Goal: Task Accomplishment & Management: Manage account settings

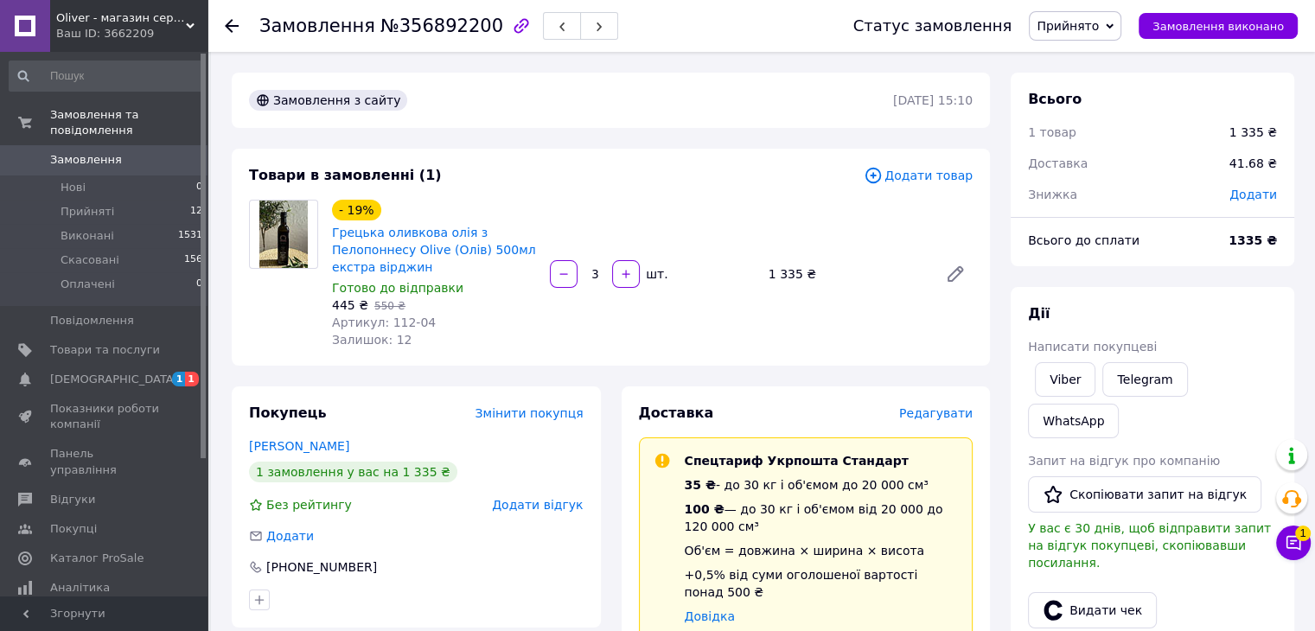
click at [80, 152] on span "Замовлення" at bounding box center [86, 160] width 72 height 16
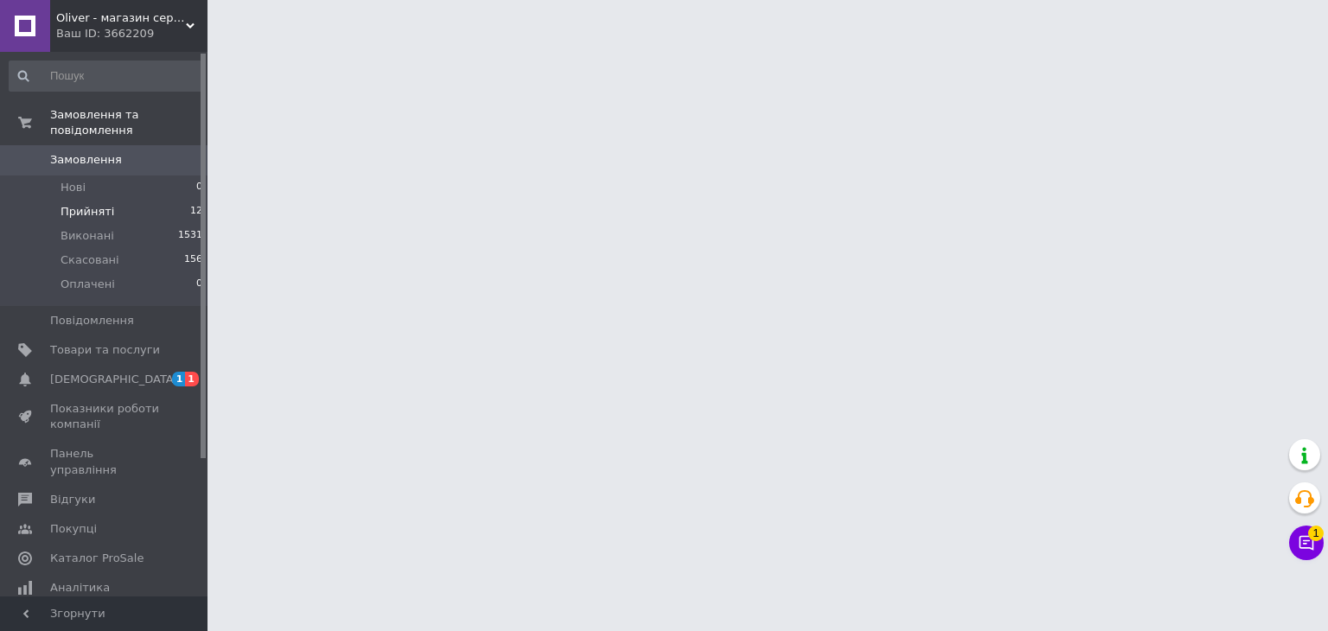
click at [73, 204] on span "Прийняті" at bounding box center [88, 212] width 54 height 16
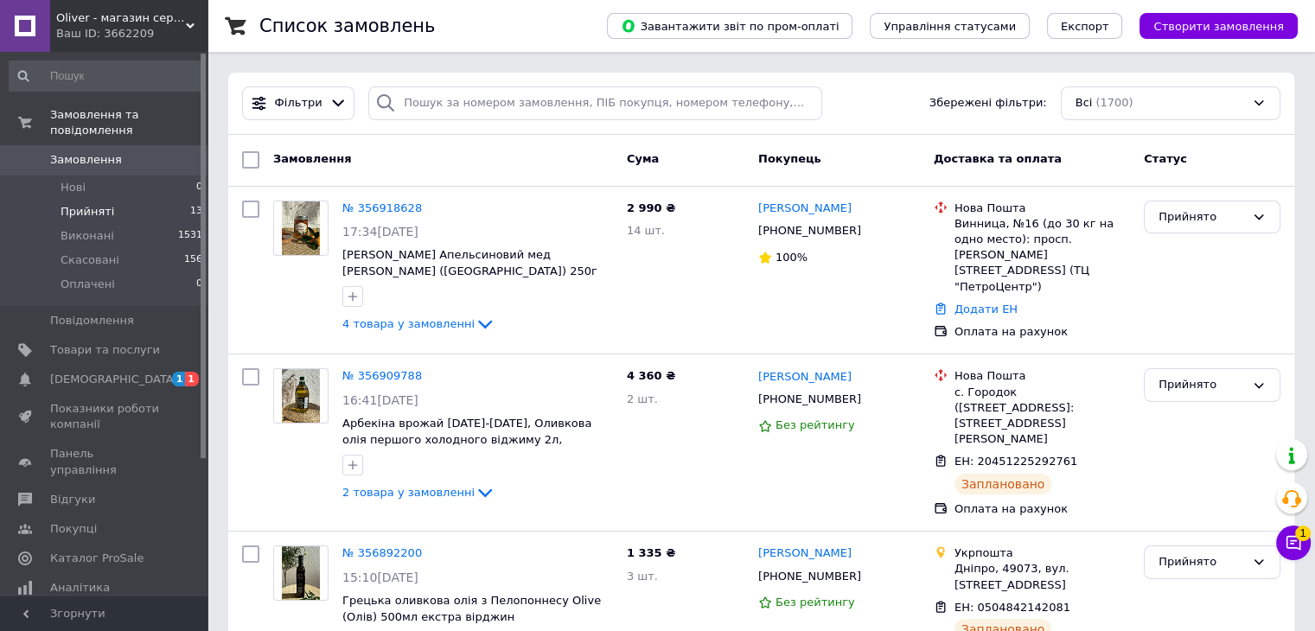
click at [74, 204] on span "Прийняті" at bounding box center [88, 212] width 54 height 16
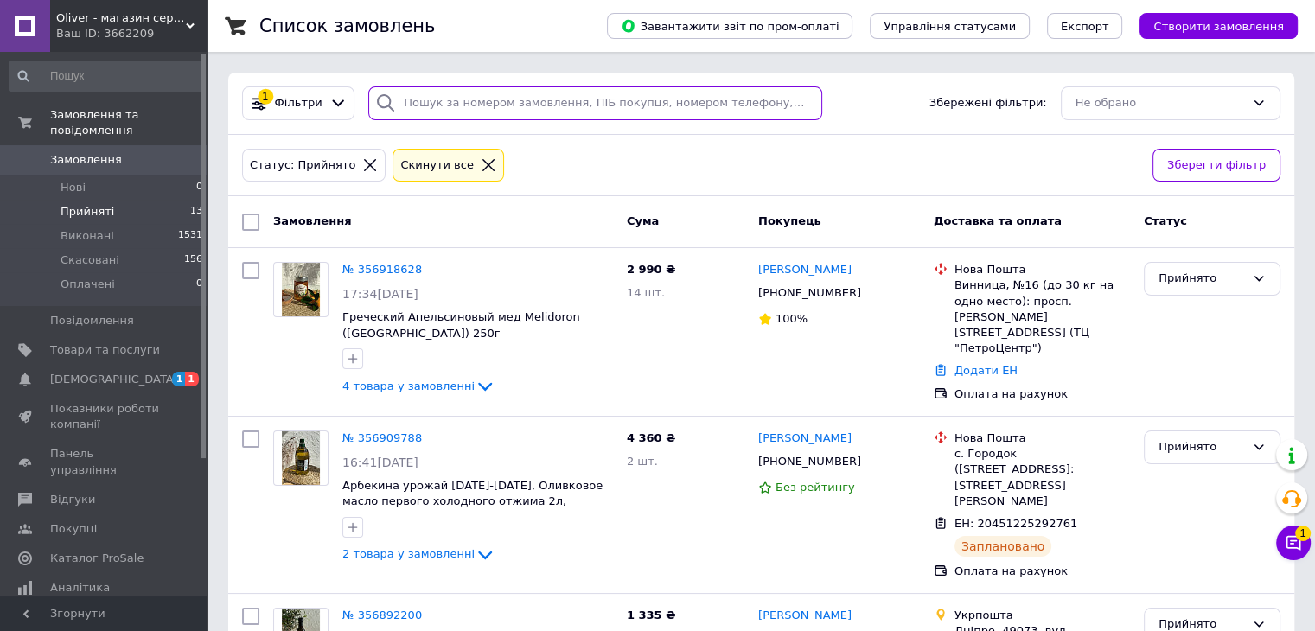
click at [412, 100] on input "search" at bounding box center [595, 103] width 454 height 34
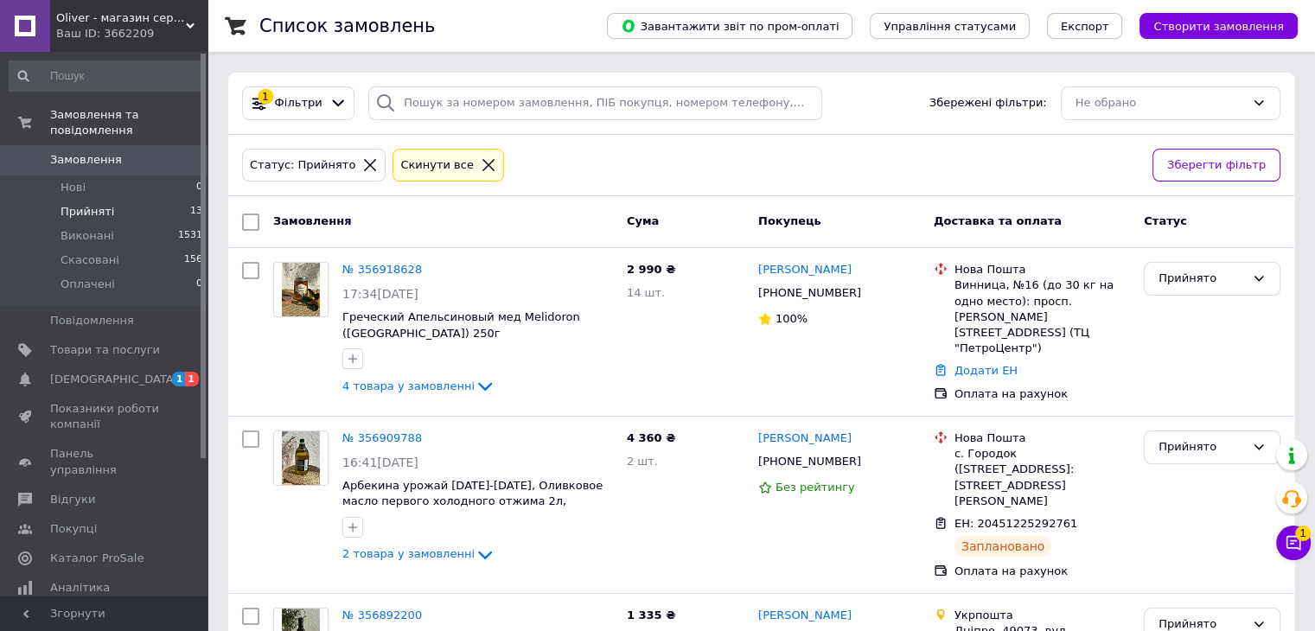
click at [362, 163] on icon at bounding box center [370, 165] width 16 height 16
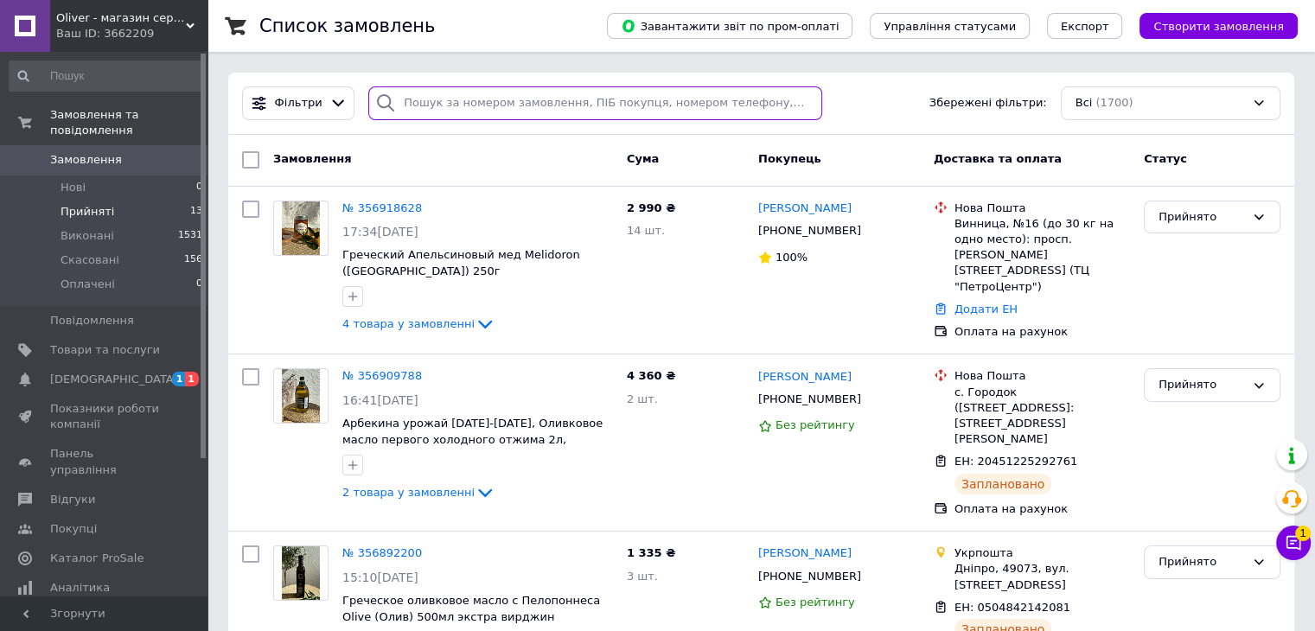
click at [414, 107] on input "search" at bounding box center [595, 103] width 454 height 34
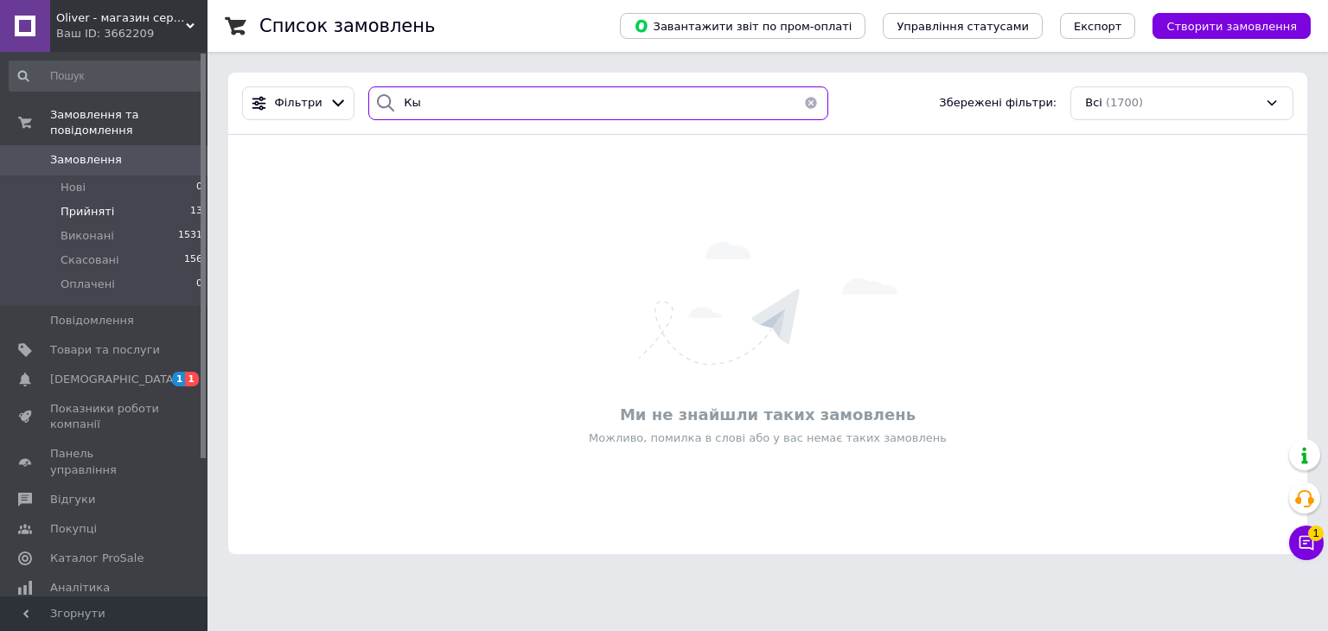
type input "К"
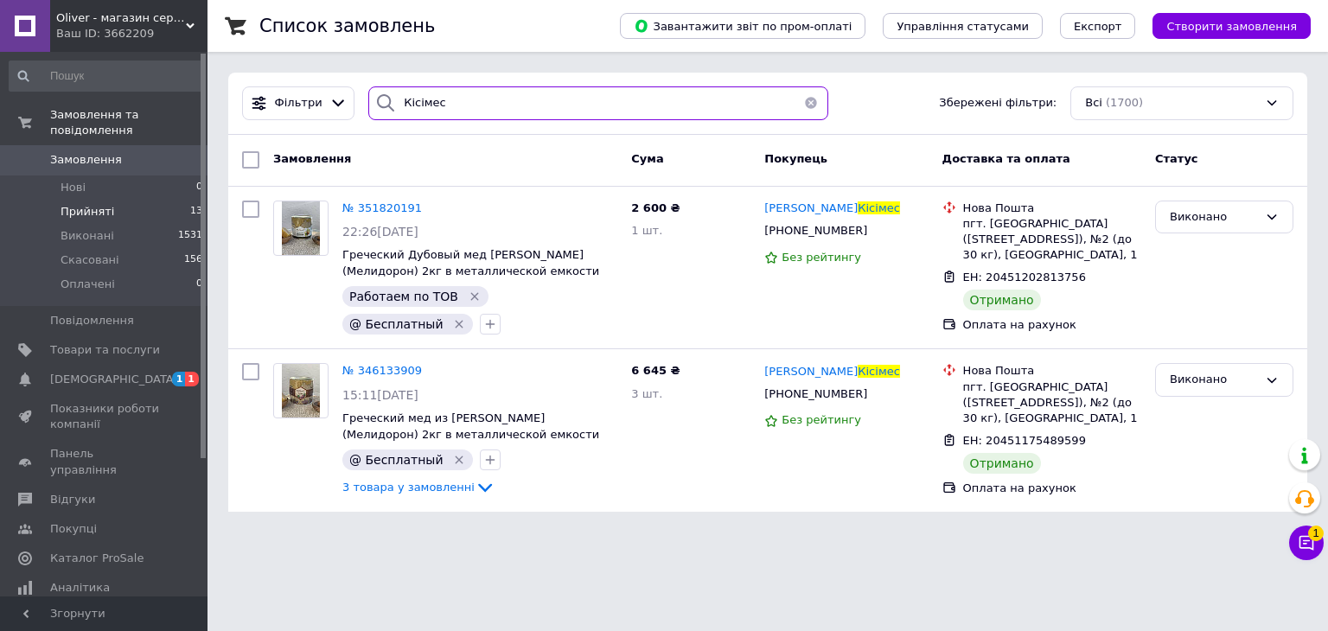
type input "Кісімес"
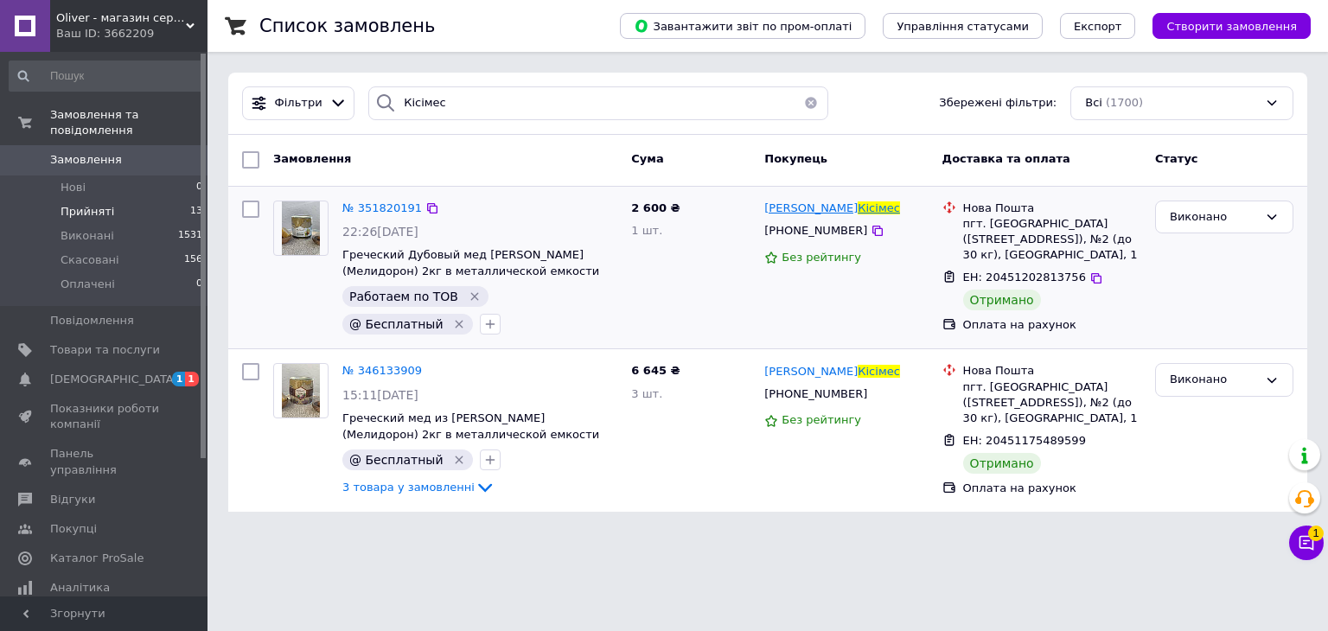
click at [858, 209] on span "Кісімес" at bounding box center [879, 207] width 42 height 13
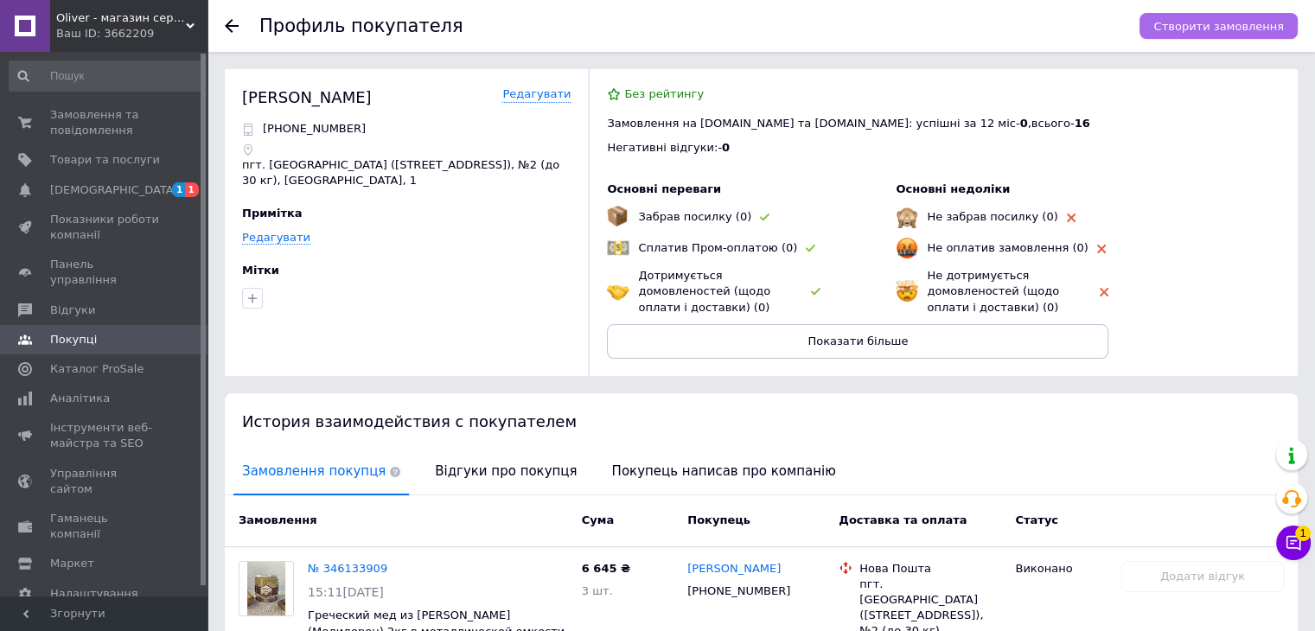
click at [1264, 25] on span "Створити замовлення" at bounding box center [1218, 26] width 131 height 13
click at [76, 118] on span "Замовлення та повідомлення" at bounding box center [105, 122] width 110 height 31
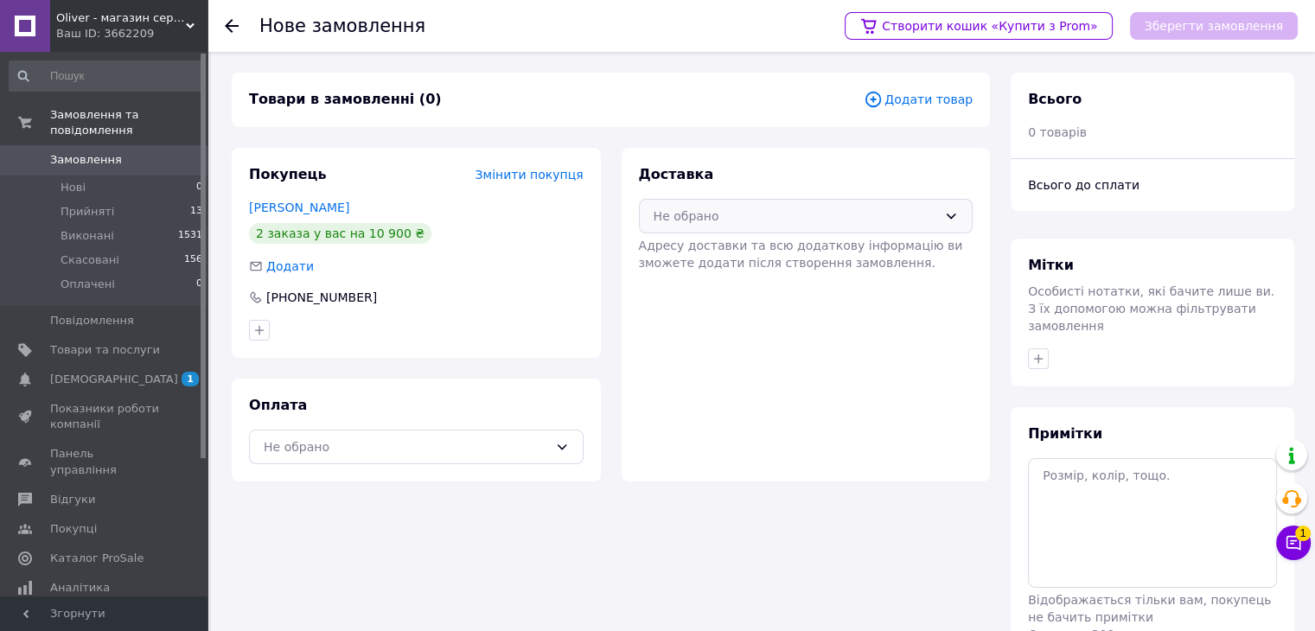
click at [703, 208] on div "Не обрано" at bounding box center [796, 216] width 284 height 19
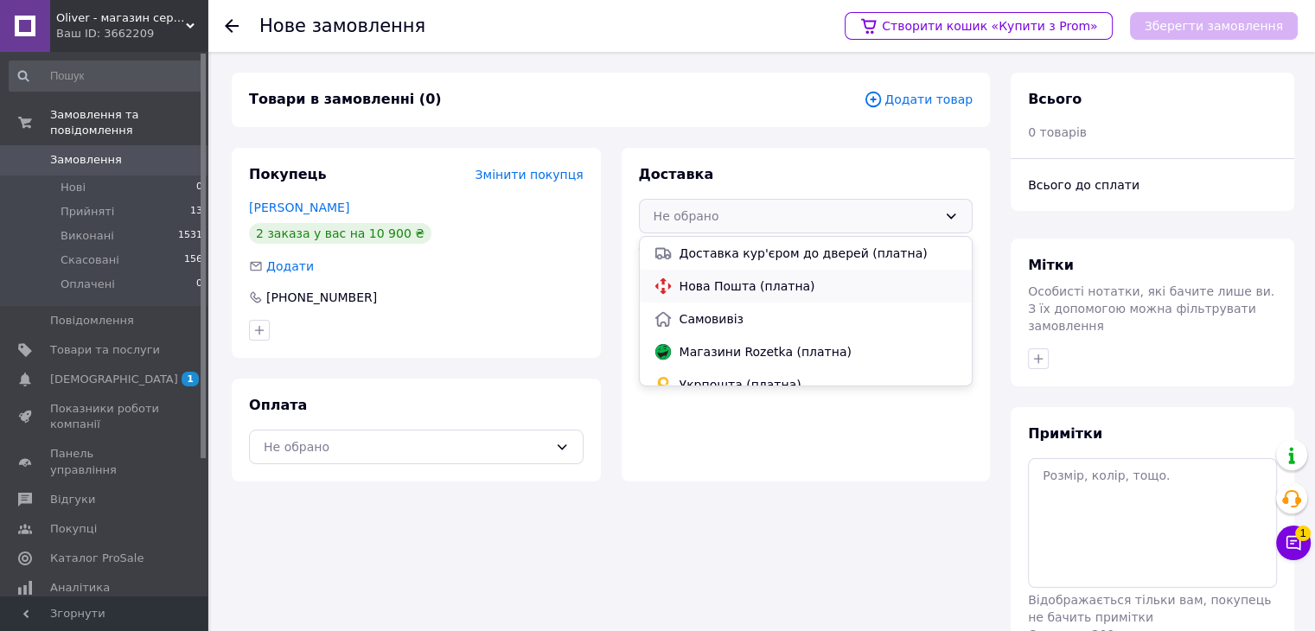
click at [709, 280] on span "Нова Пошта (платна)" at bounding box center [818, 286] width 279 height 17
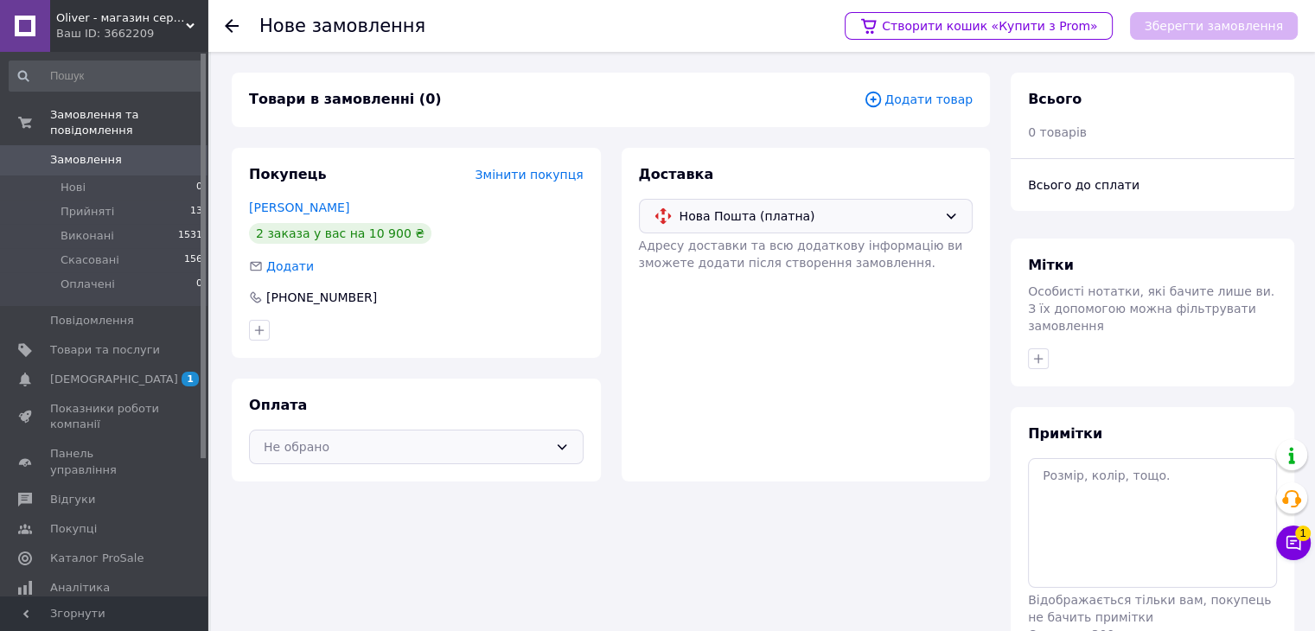
click at [510, 452] on div "Не обрано" at bounding box center [406, 446] width 284 height 19
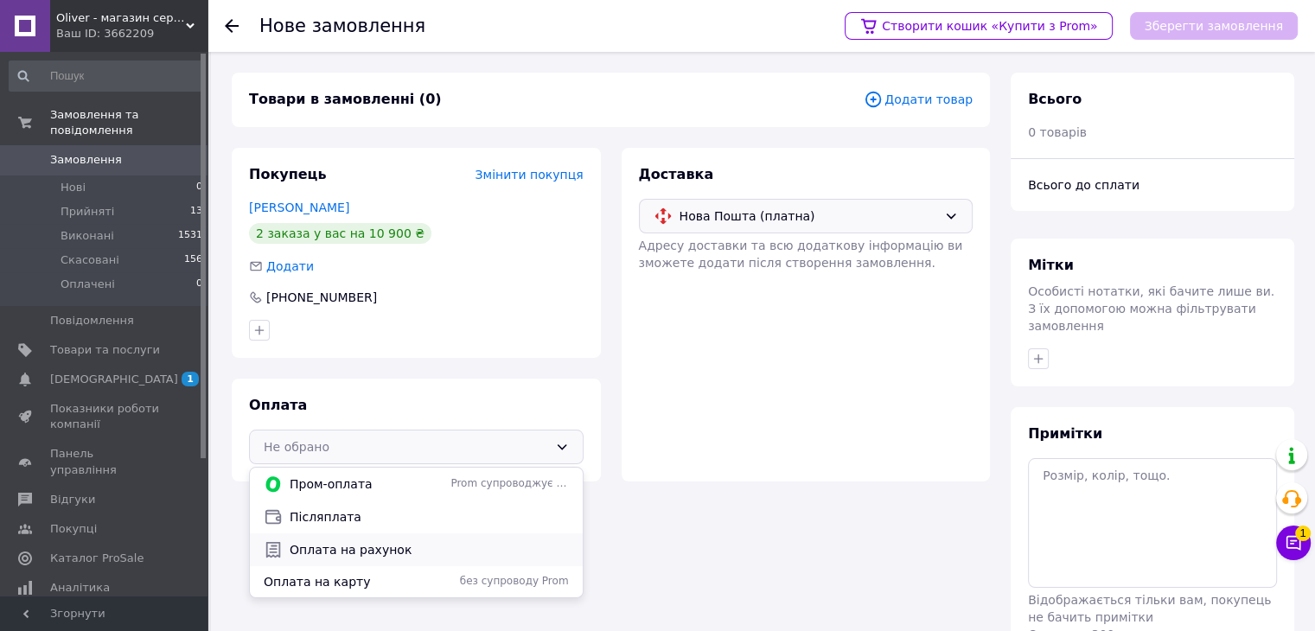
click at [398, 554] on span "Оплата на рахунок" at bounding box center [429, 549] width 279 height 17
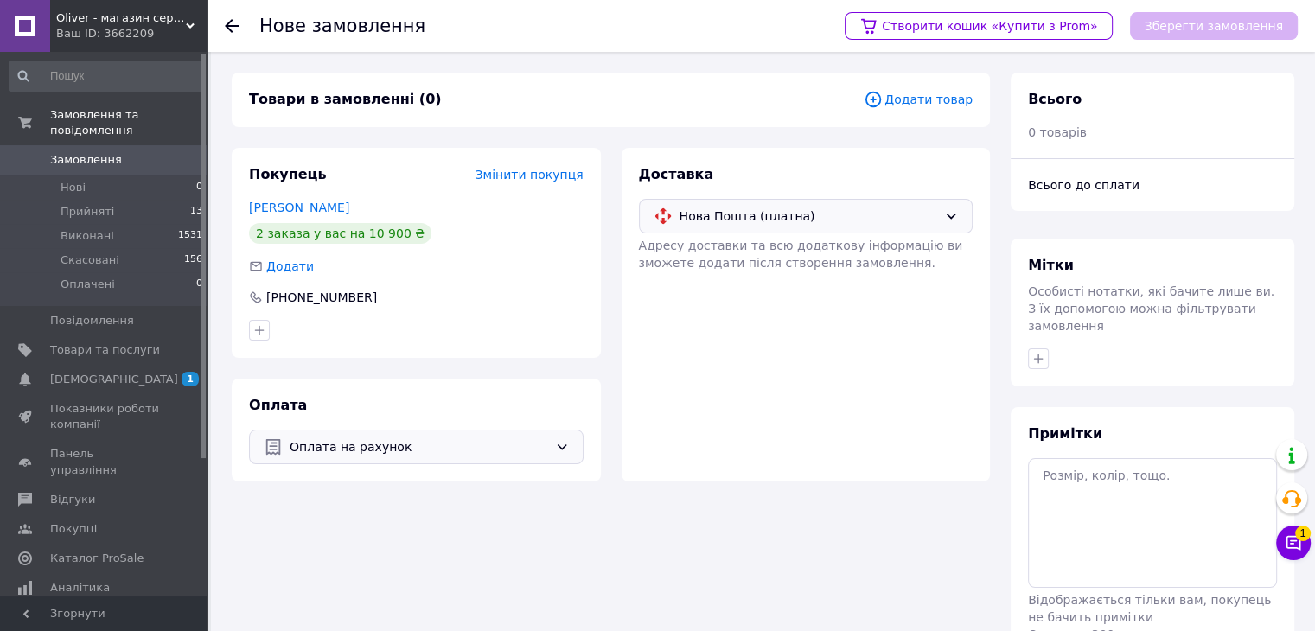
click at [911, 97] on span "Додати товар" at bounding box center [918, 99] width 109 height 19
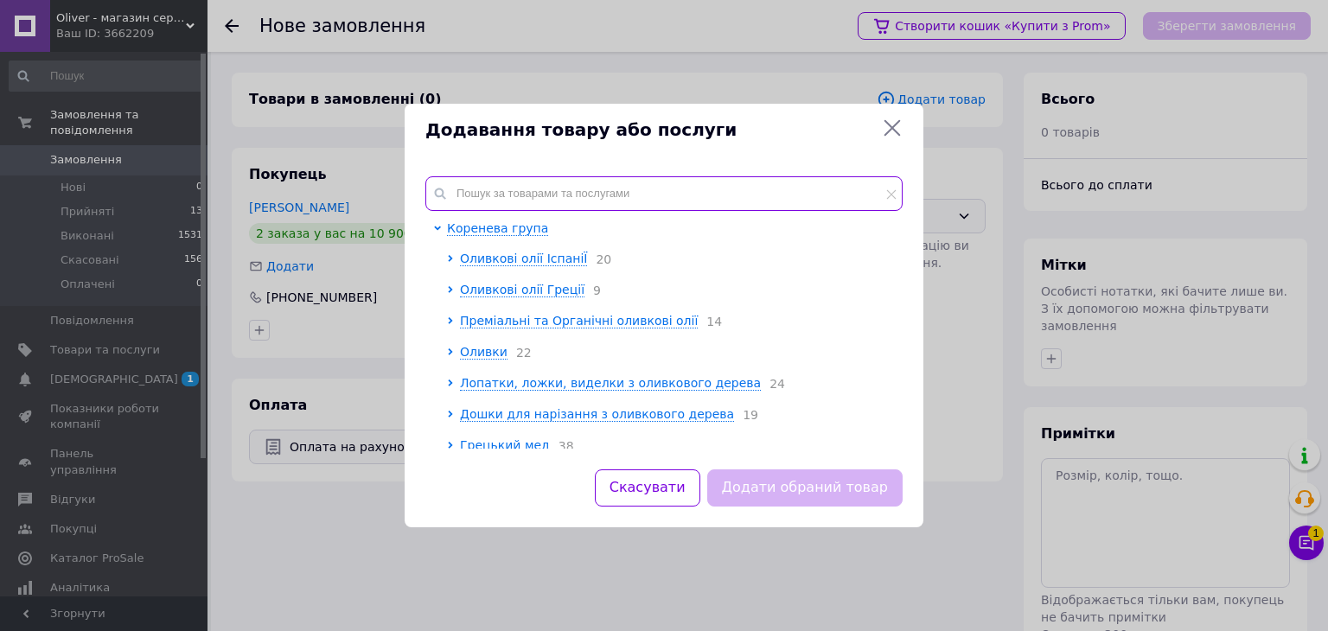
click at [571, 188] on input "text" at bounding box center [663, 193] width 477 height 35
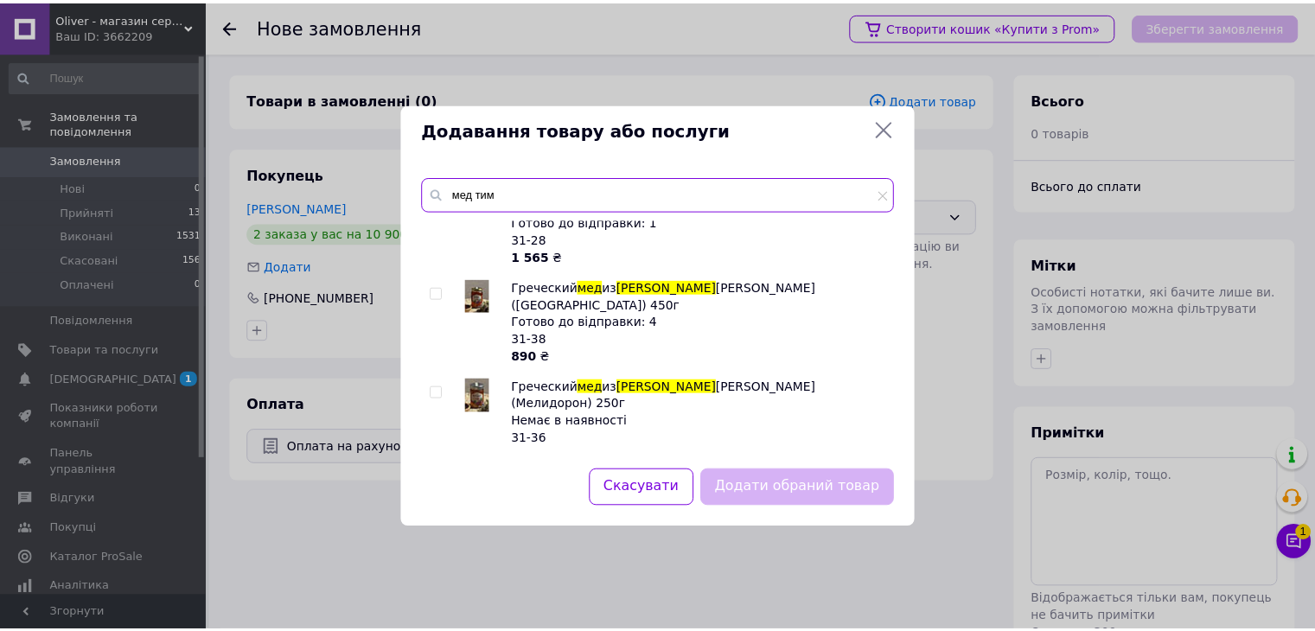
scroll to position [349, 0]
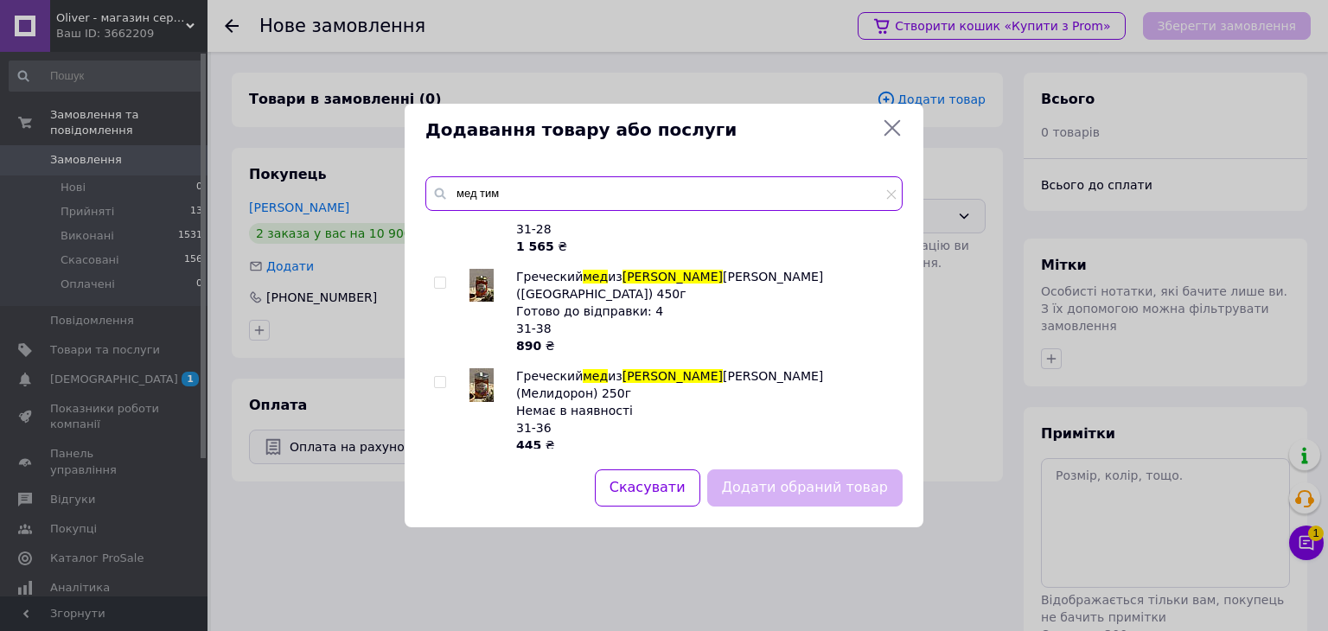
type input "мед тим"
click at [439, 476] on input "checkbox" at bounding box center [439, 481] width 11 height 11
checkbox input "true"
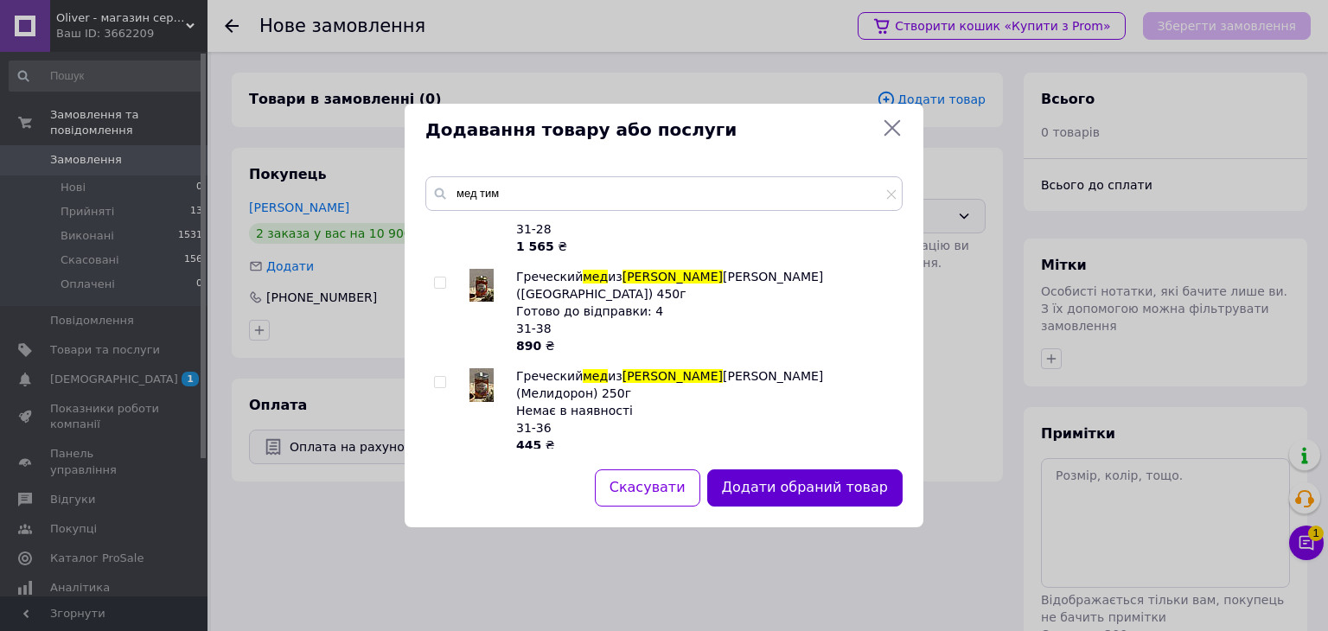
click at [855, 501] on button "Додати обраний товар" at bounding box center [804, 487] width 195 height 37
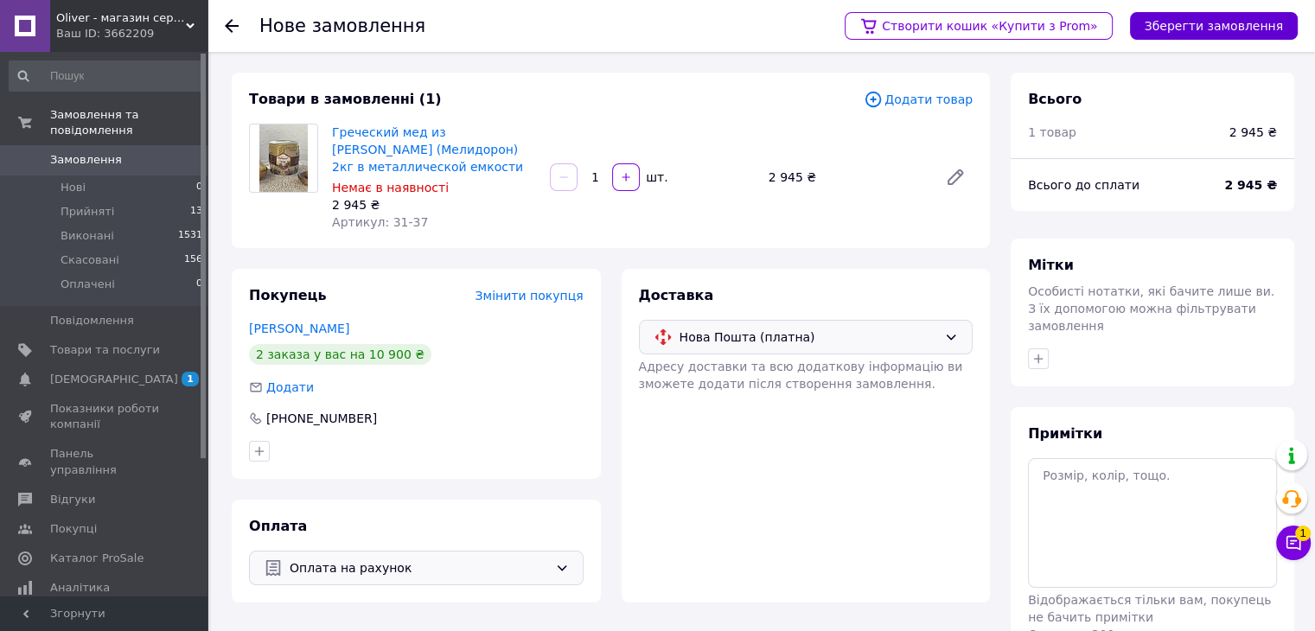
click at [1219, 28] on button "Зберегти замовлення" at bounding box center [1214, 26] width 168 height 28
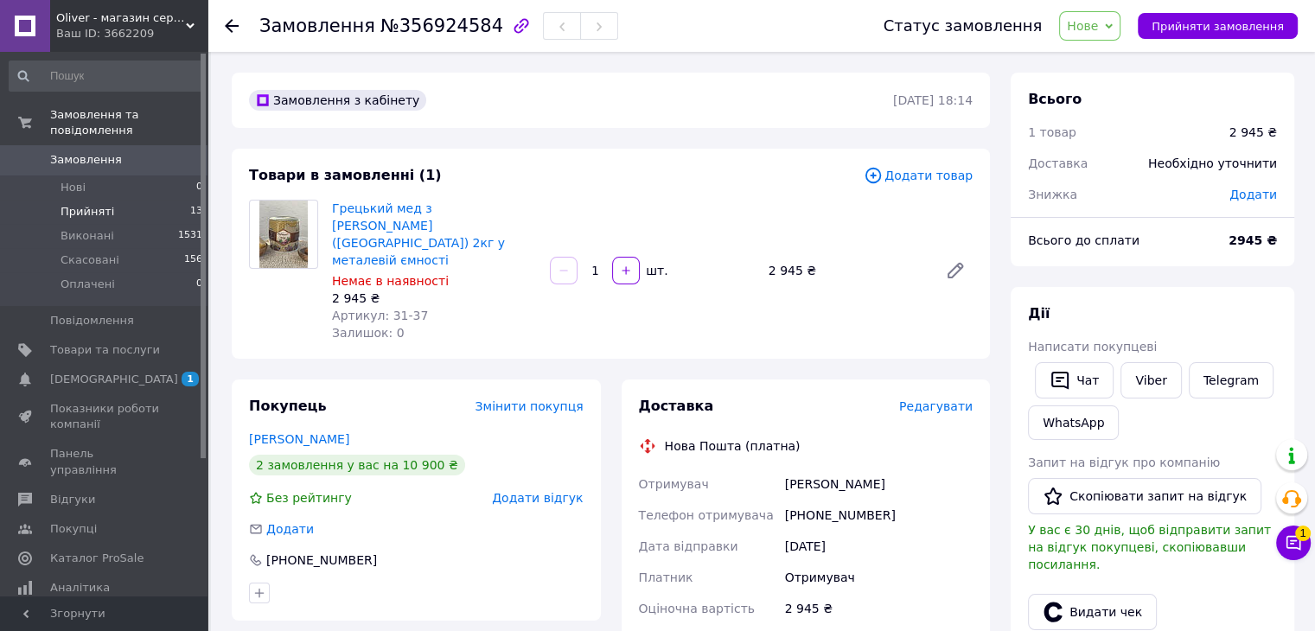
click at [113, 200] on li "Прийняті 13" at bounding box center [106, 212] width 213 height 24
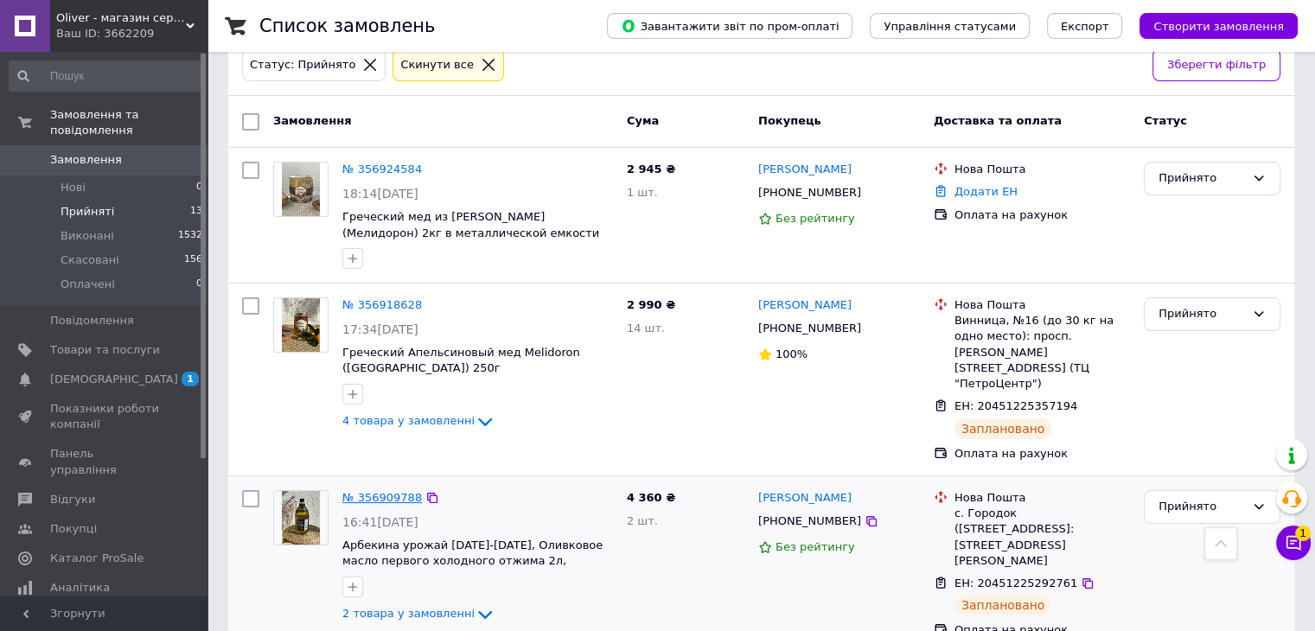
scroll to position [86, 0]
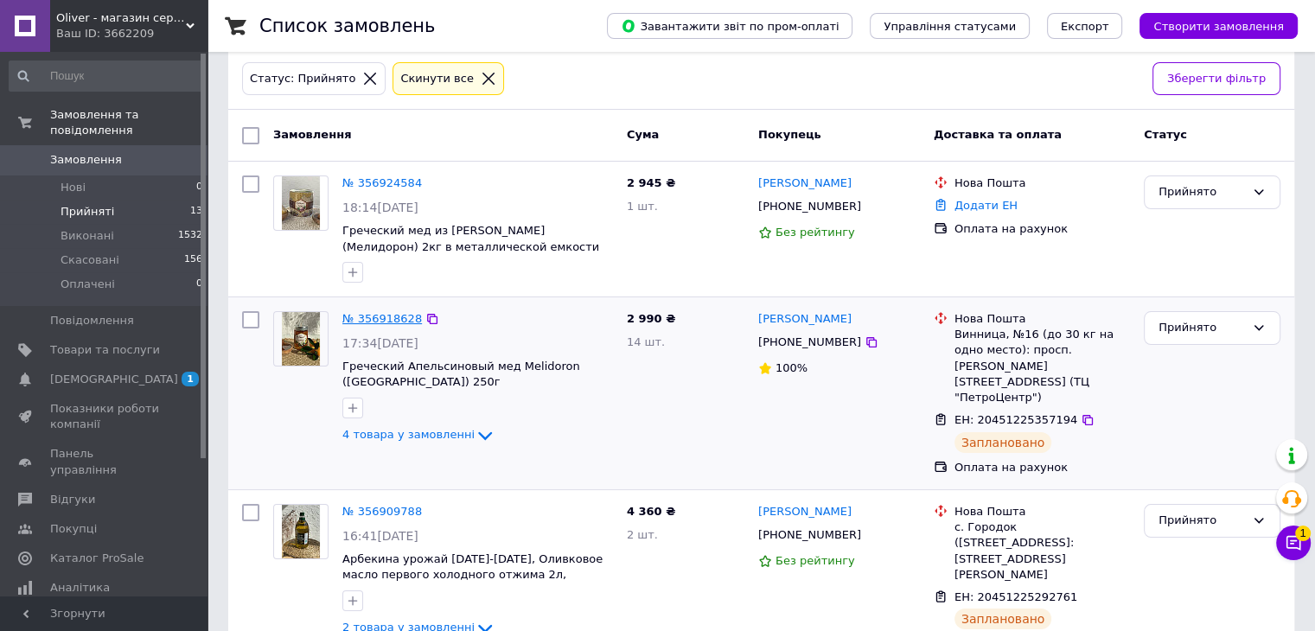
click at [383, 322] on link "№ 356918628" at bounding box center [382, 318] width 80 height 13
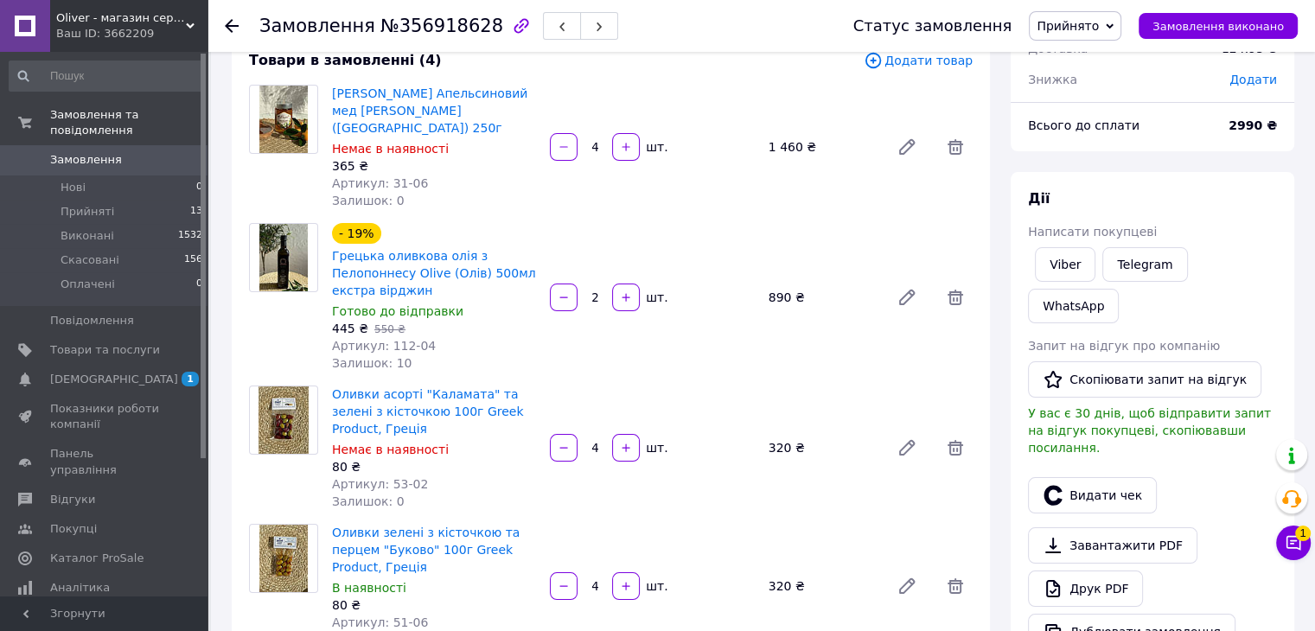
scroll to position [86, 0]
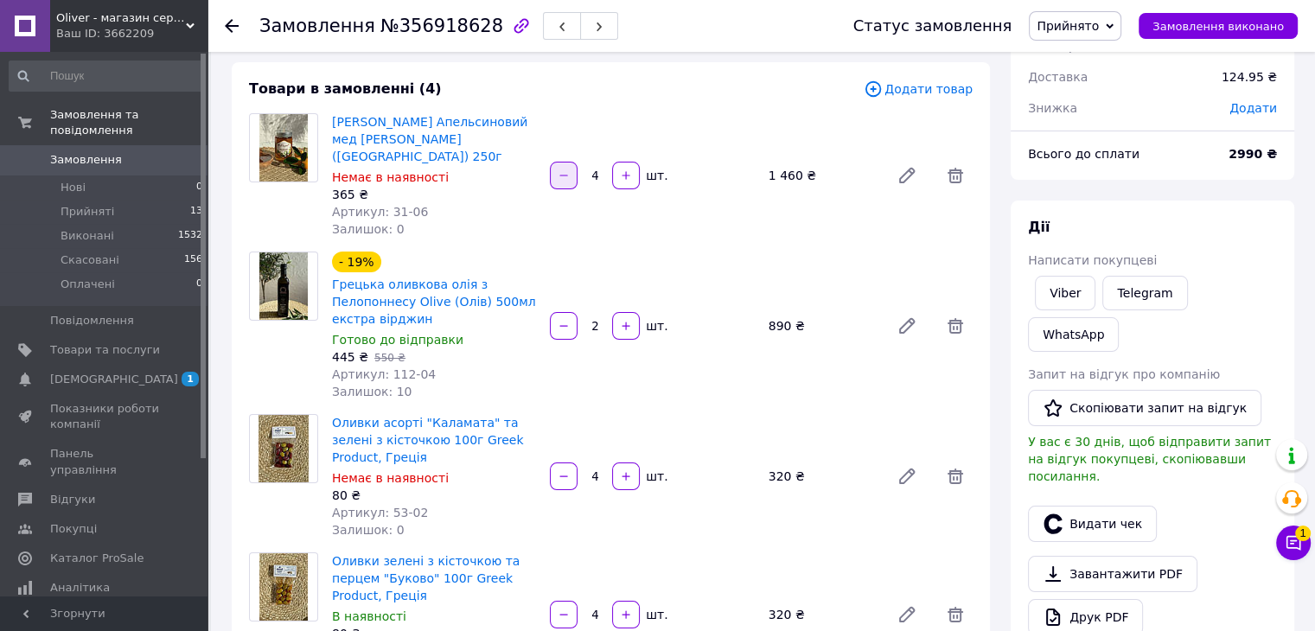
click at [562, 172] on icon "button" at bounding box center [564, 175] width 12 height 12
type input "3"
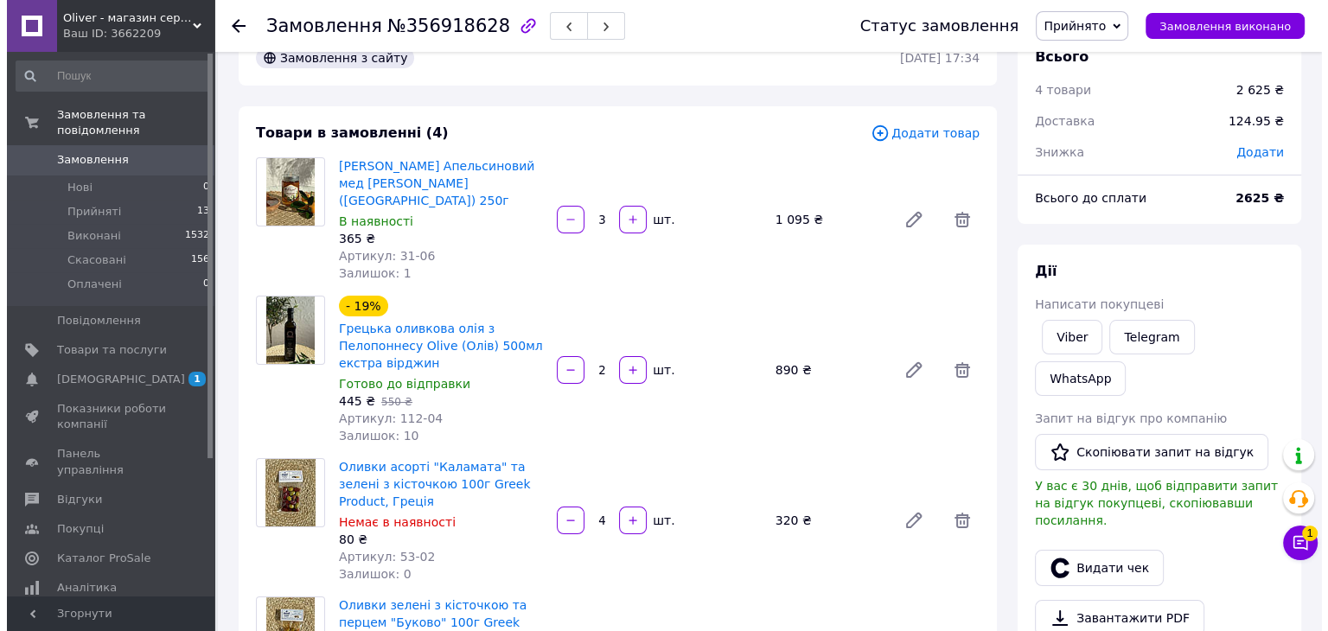
scroll to position [0, 0]
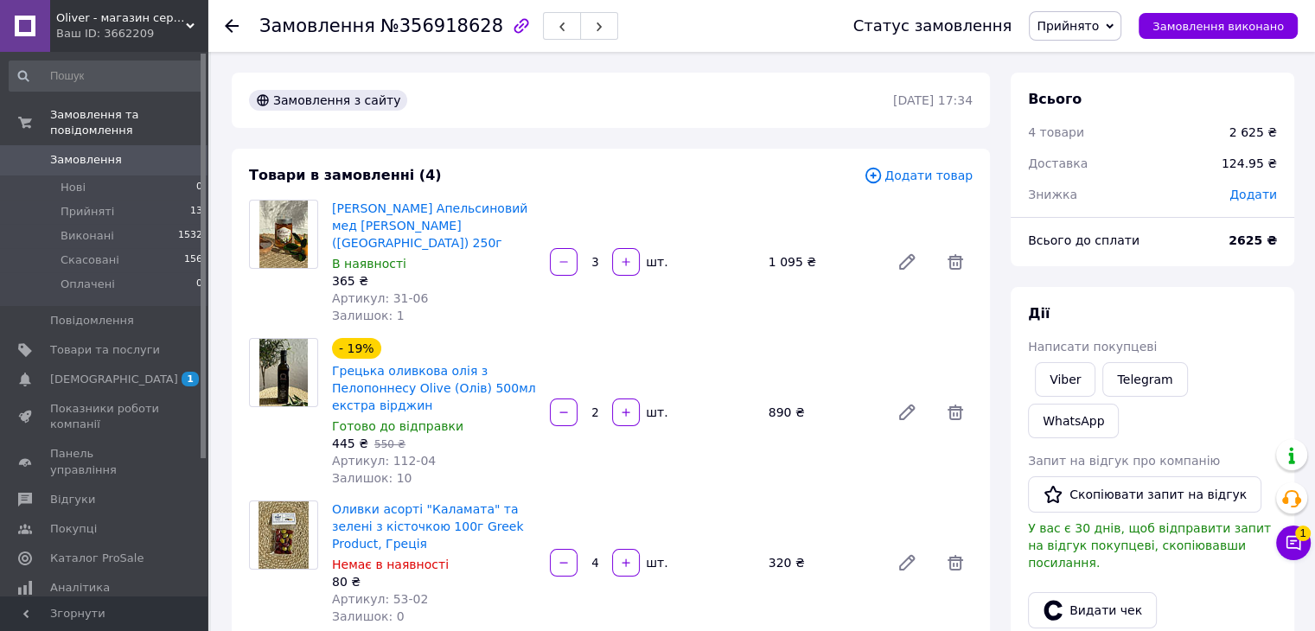
click at [920, 175] on span "Додати товар" at bounding box center [918, 175] width 109 height 19
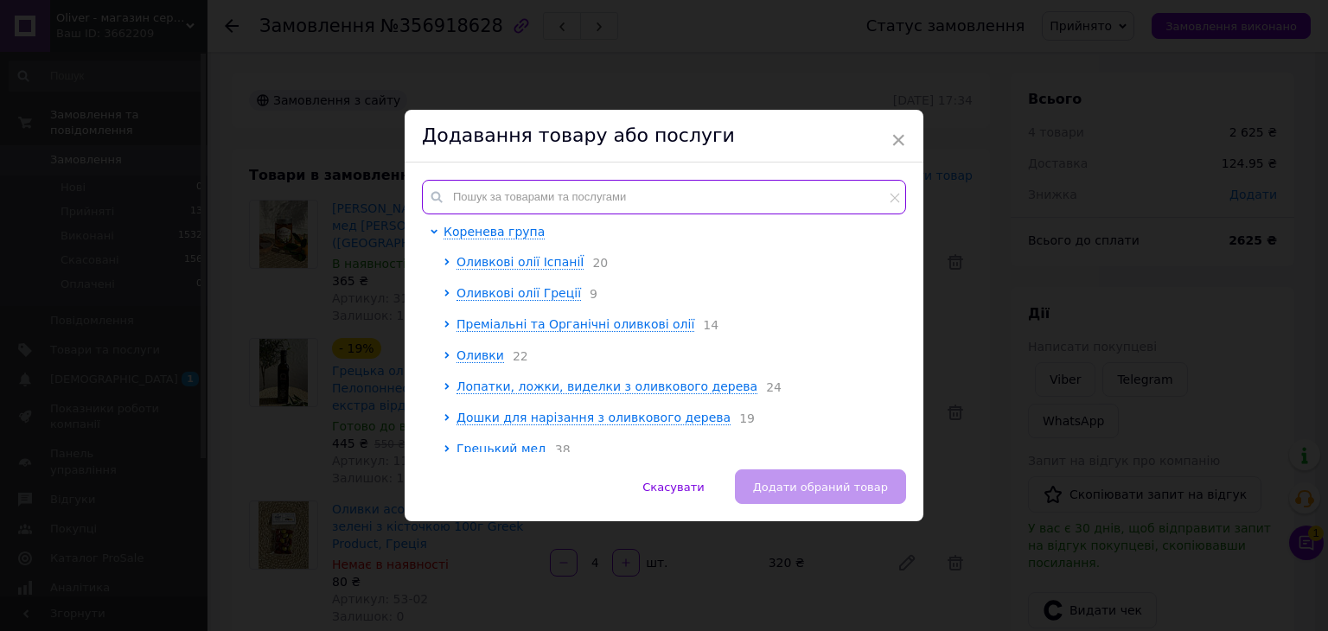
click at [469, 206] on input "text" at bounding box center [664, 197] width 484 height 35
click at [533, 204] on input "text" at bounding box center [664, 197] width 484 height 35
click at [512, 196] on input "text" at bounding box center [664, 197] width 484 height 35
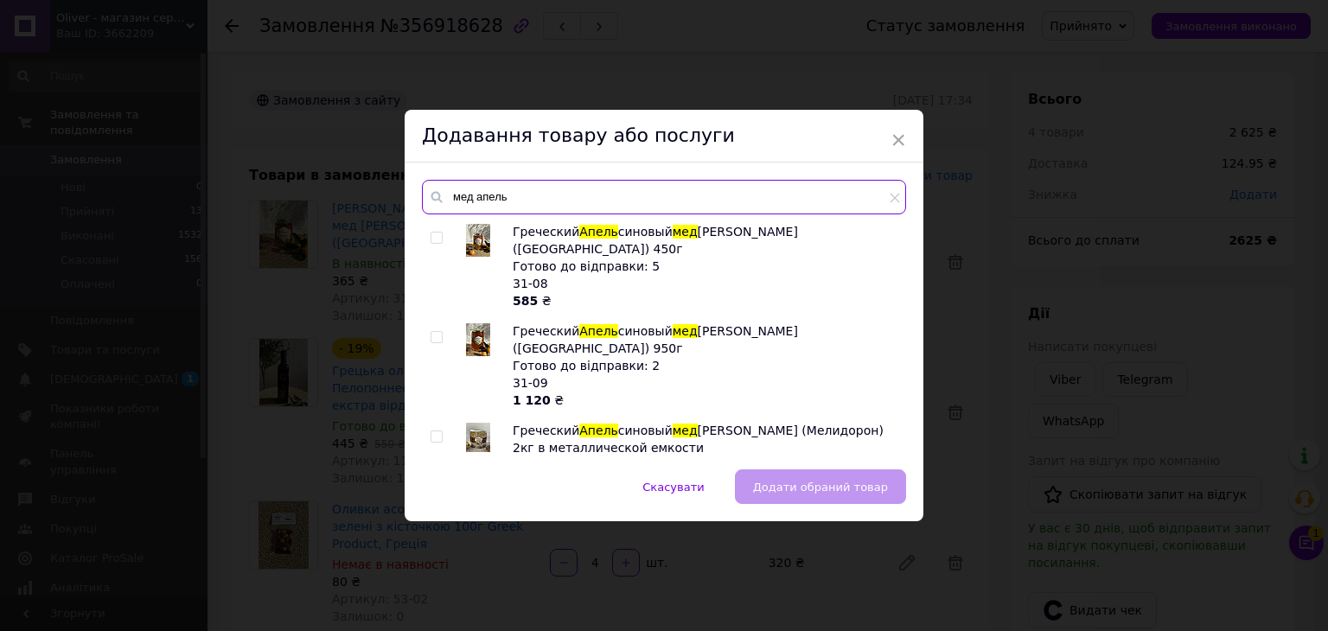
type input "мед апель"
click at [431, 238] on input "checkbox" at bounding box center [436, 238] width 11 height 11
checkbox input "true"
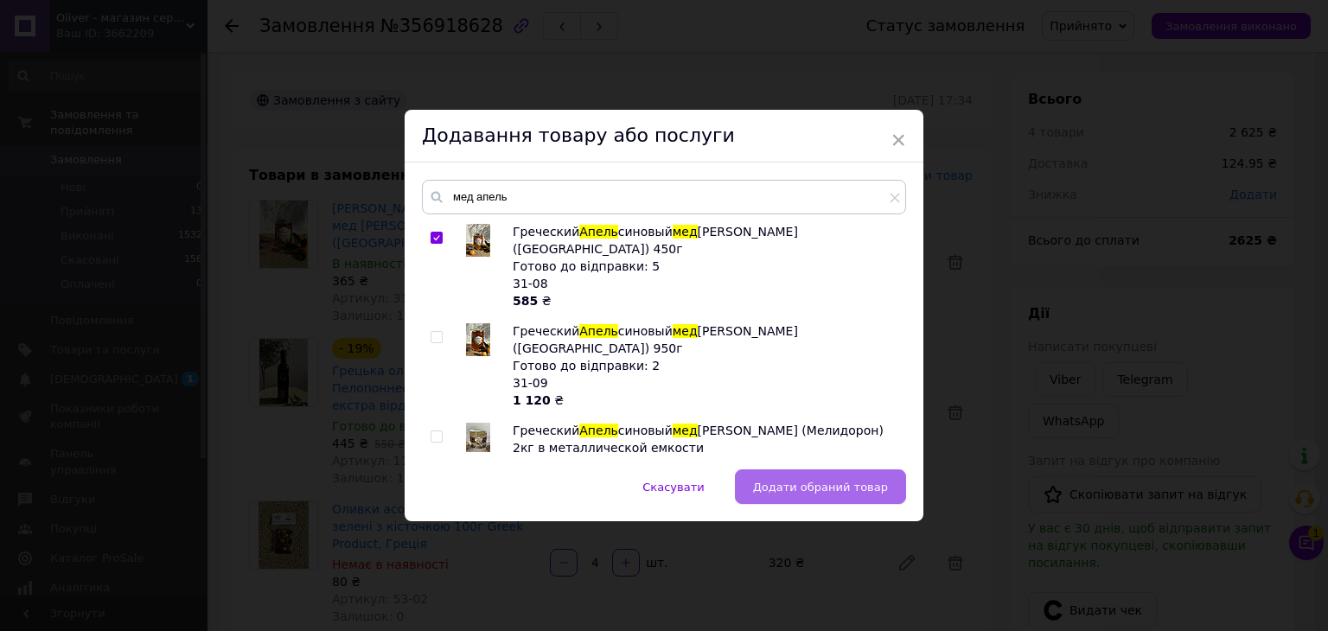
click at [822, 482] on span "Додати обраний товар" at bounding box center [820, 487] width 135 height 13
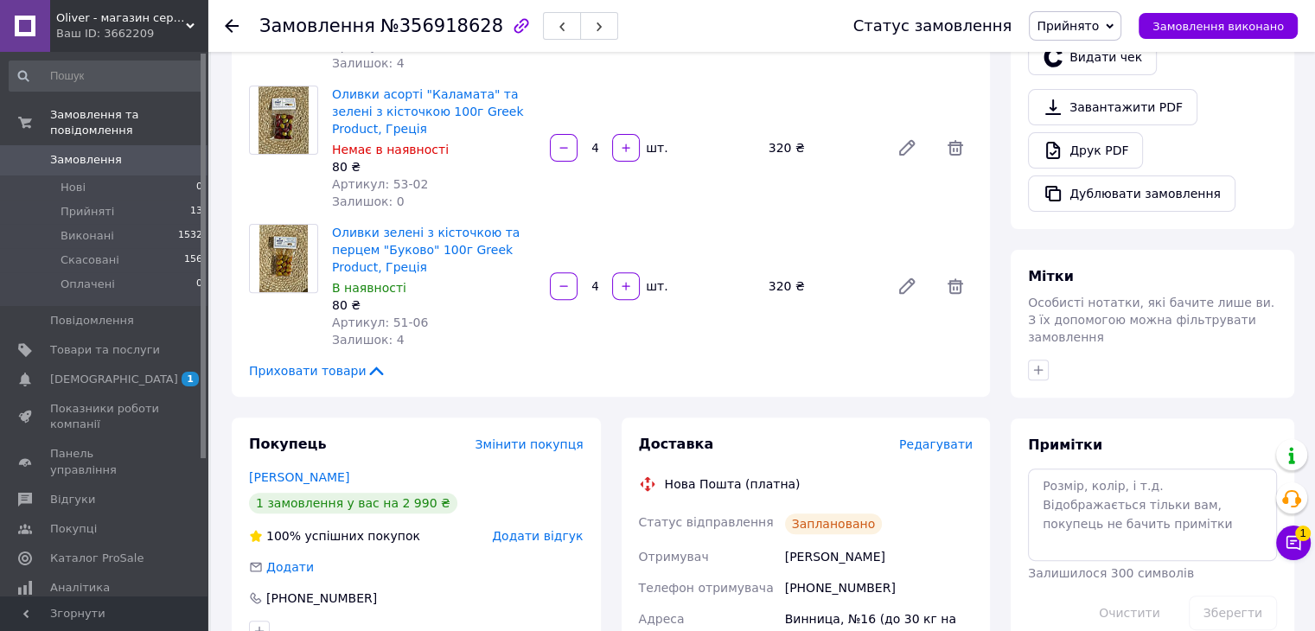
scroll to position [692, 0]
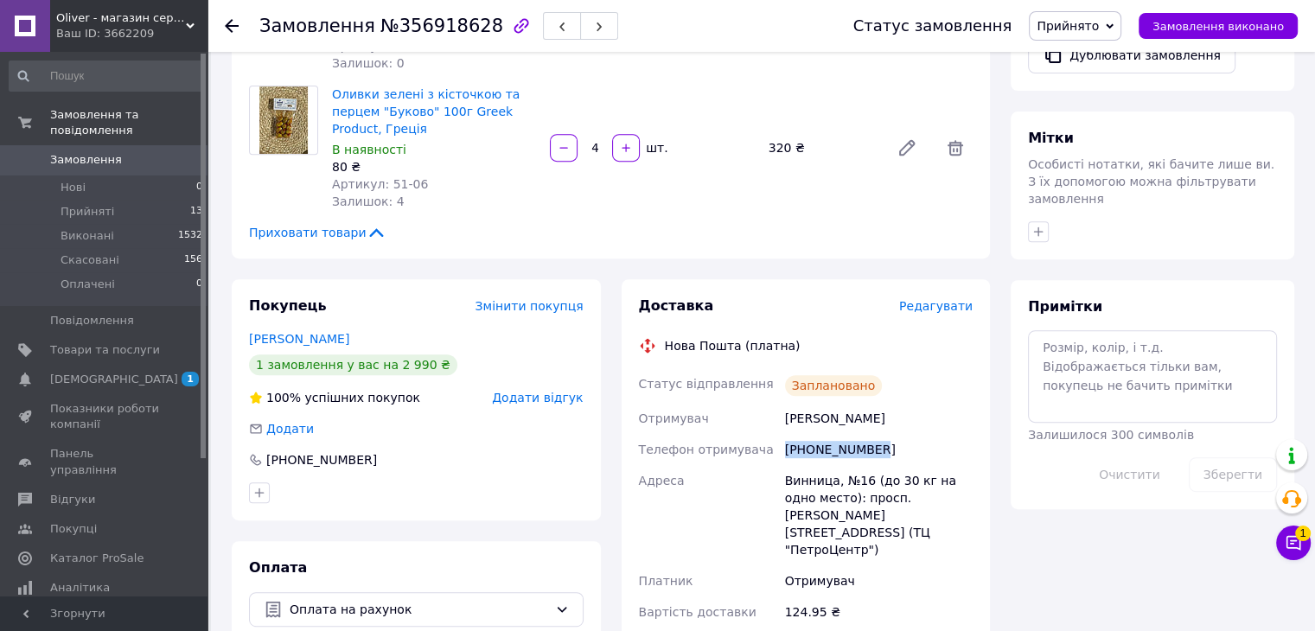
drag, startPoint x: 913, startPoint y: 416, endPoint x: 785, endPoint y: 418, distance: 128.0
click at [785, 434] on div "[PHONE_NUMBER]" at bounding box center [879, 449] width 195 height 31
copy div "[PHONE_NUMBER]"
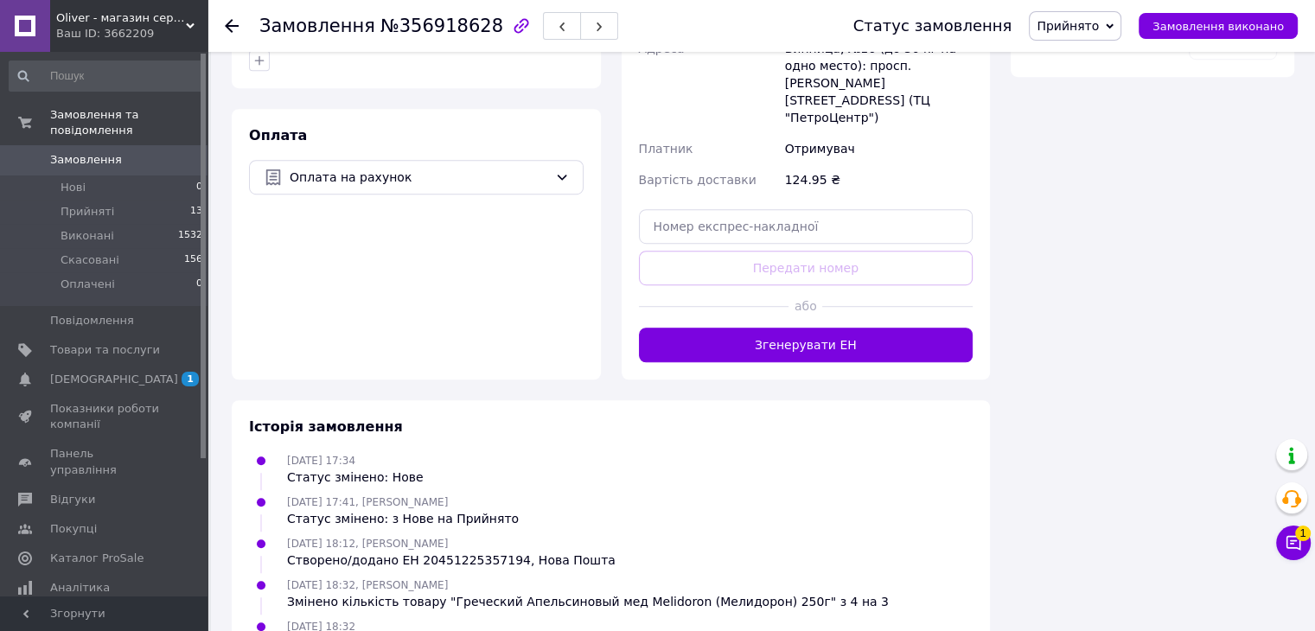
scroll to position [778, 0]
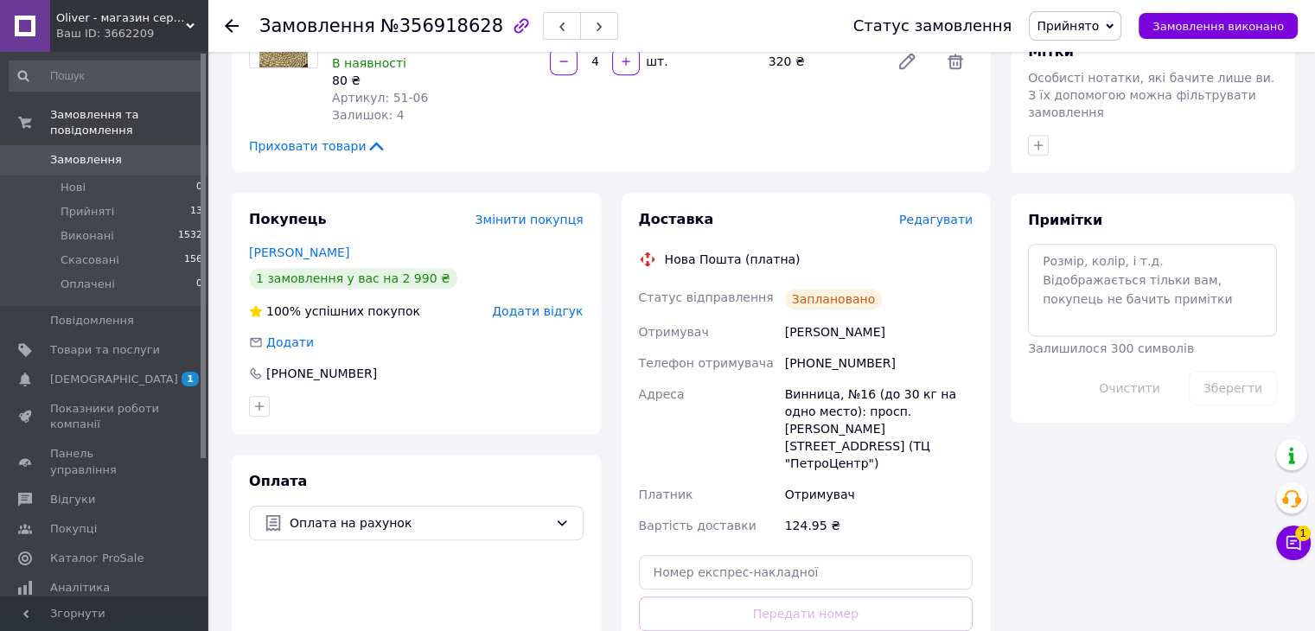
click at [236, 24] on icon at bounding box center [232, 26] width 14 height 14
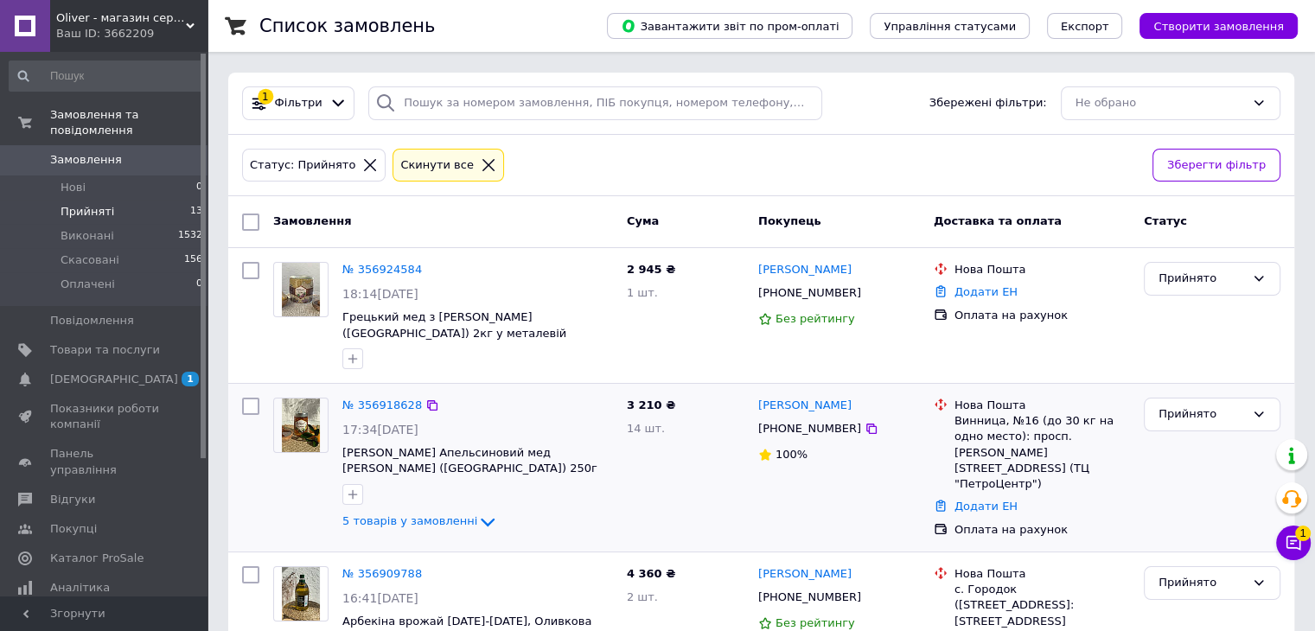
click at [979, 495] on div "Додати ЕН" at bounding box center [1042, 506] width 182 height 23
click at [979, 500] on link "Додати ЕН" at bounding box center [985, 506] width 63 height 13
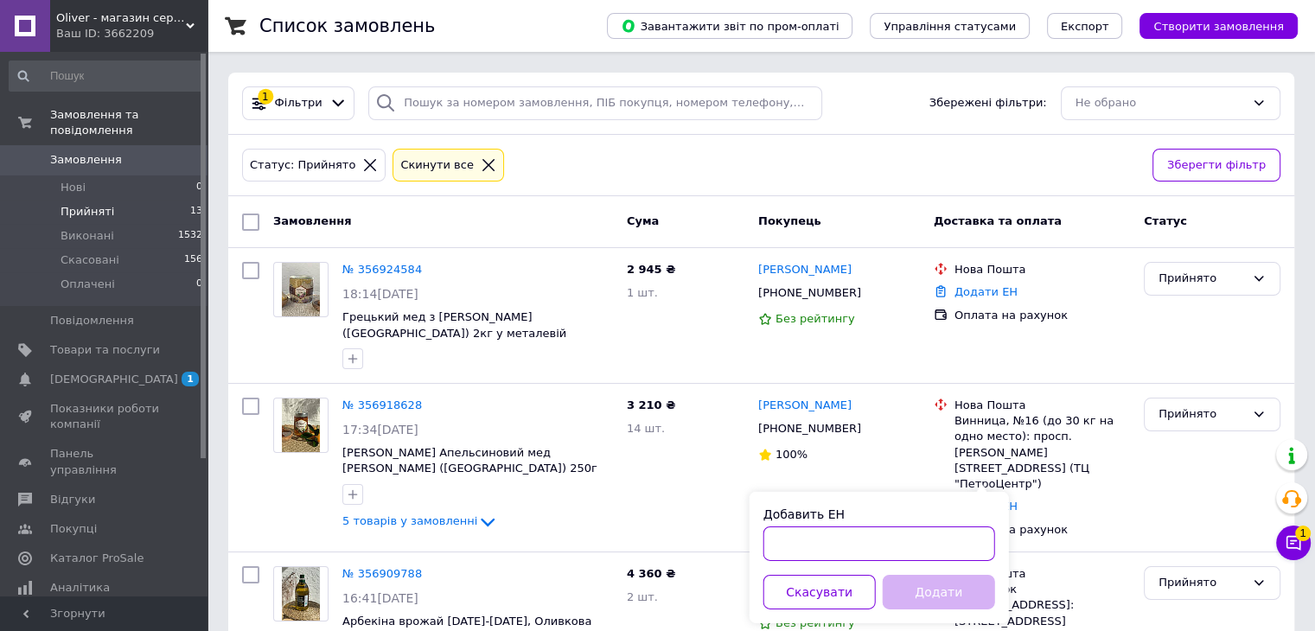
paste input "20451225371221"
type input "20451225371221"
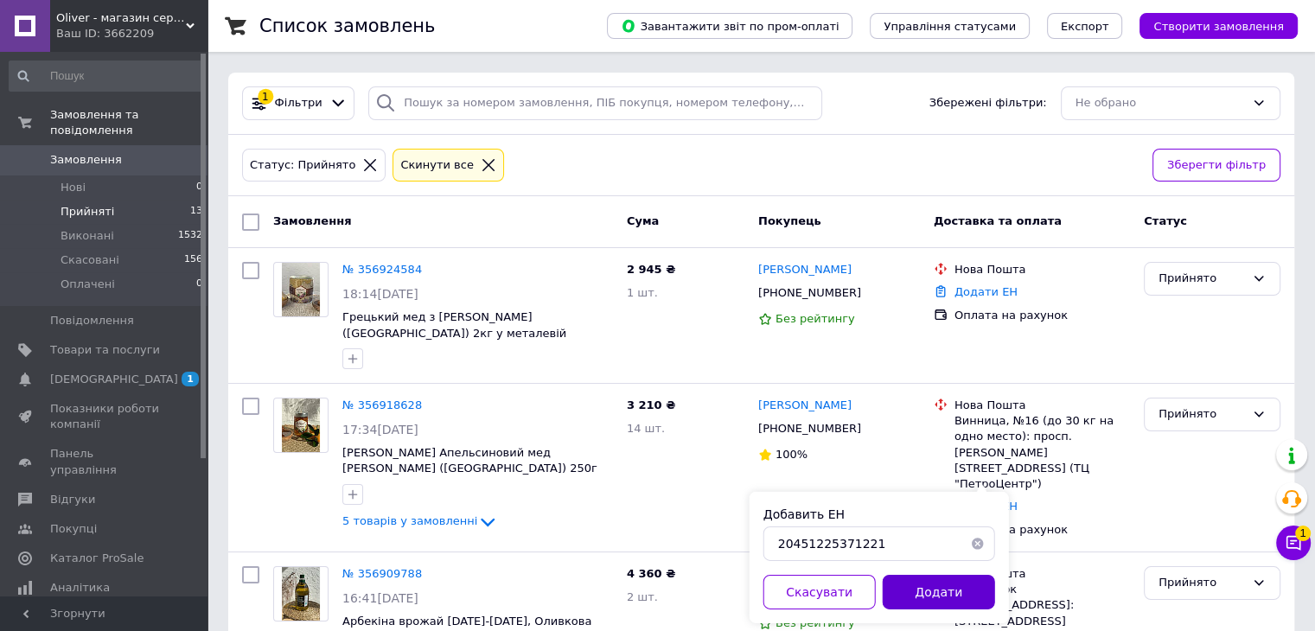
click at [949, 596] on button "Додати" at bounding box center [939, 592] width 112 height 35
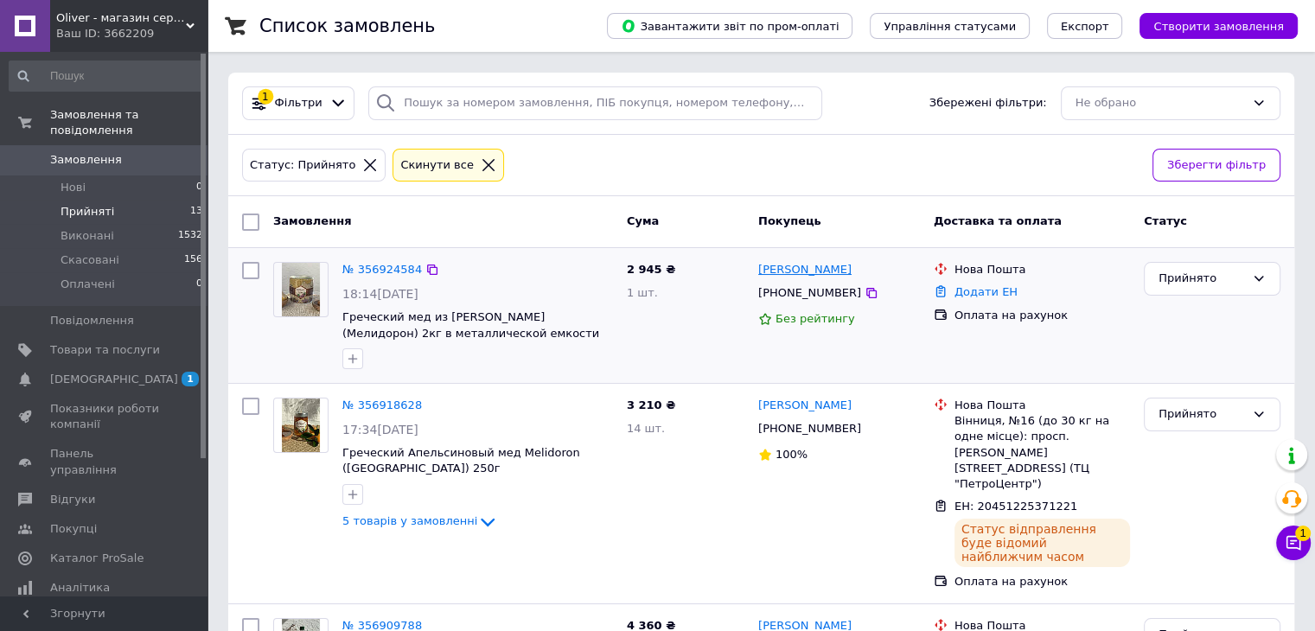
click at [764, 268] on link "[PERSON_NAME]" at bounding box center [804, 270] width 93 height 16
